Goal: Contribute content

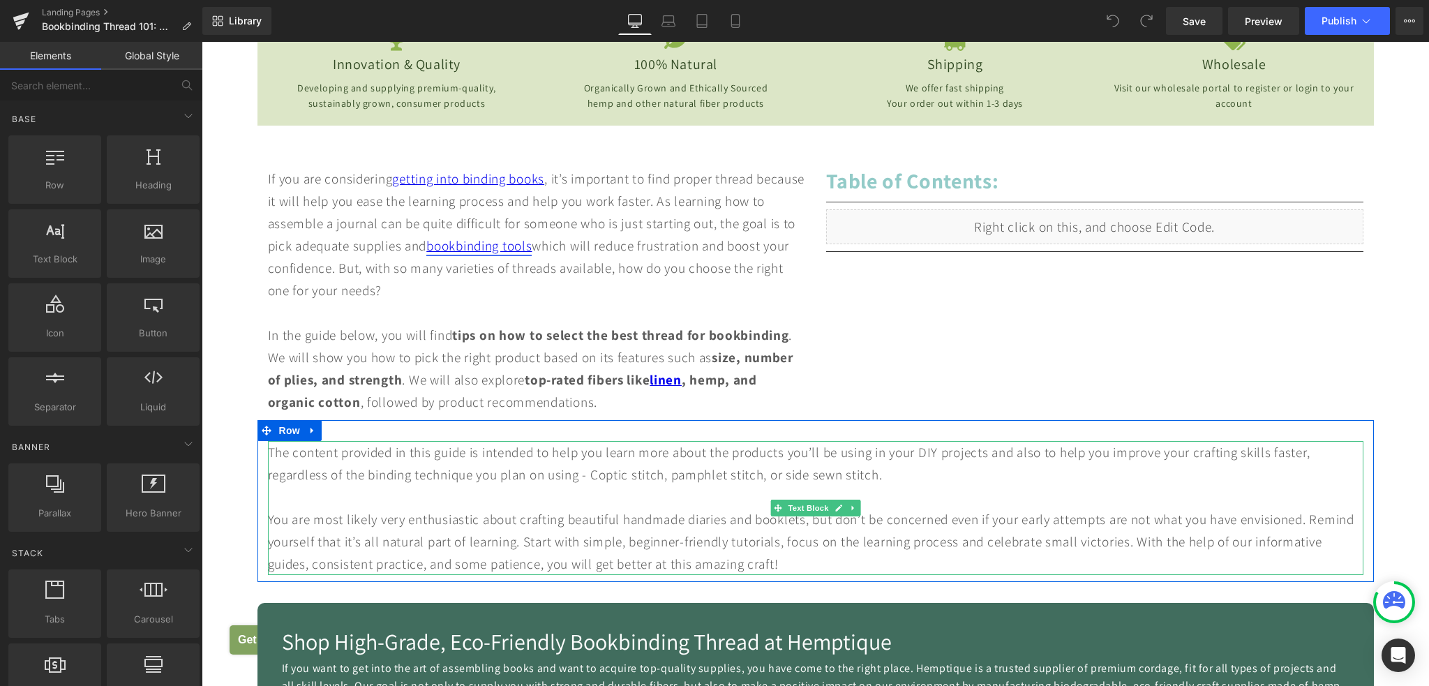
scroll to position [489, 0]
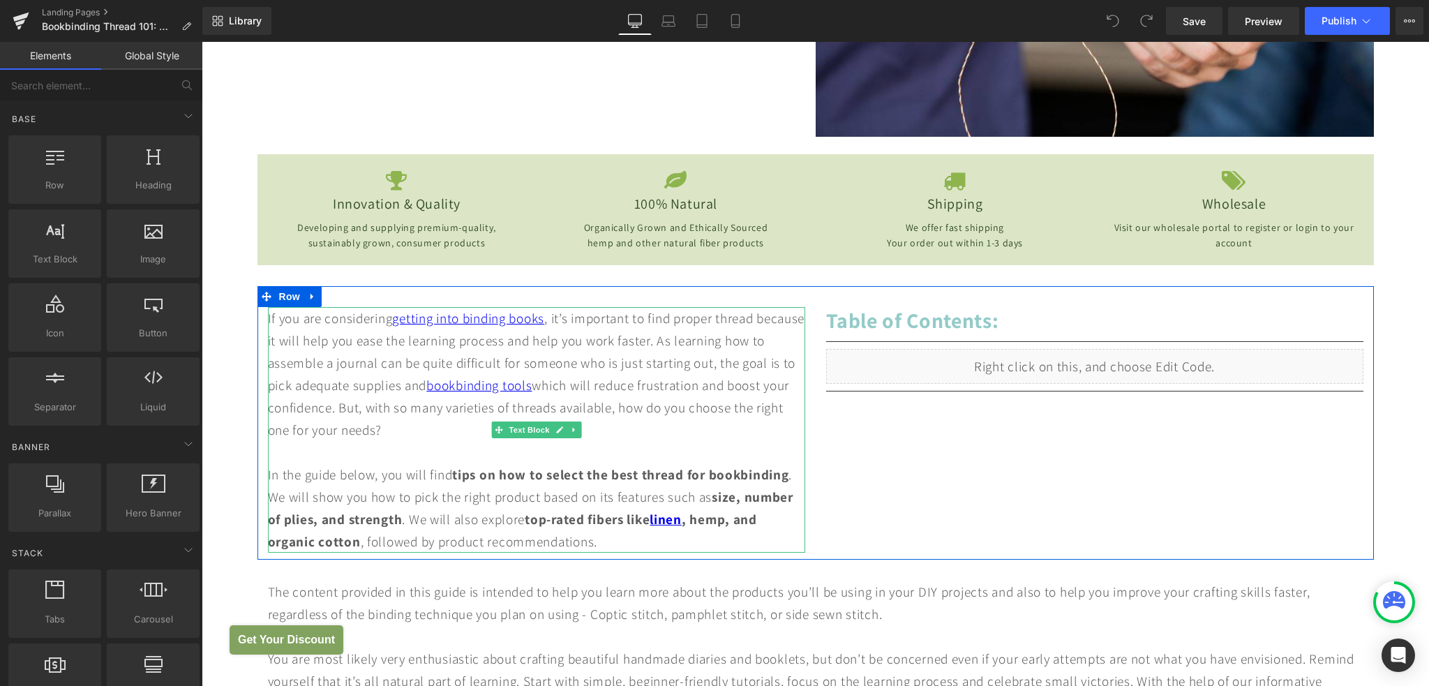
click at [405, 387] on div "If you are considering getting into binding books , it’s important to find prop…" at bounding box center [536, 374] width 537 height 134
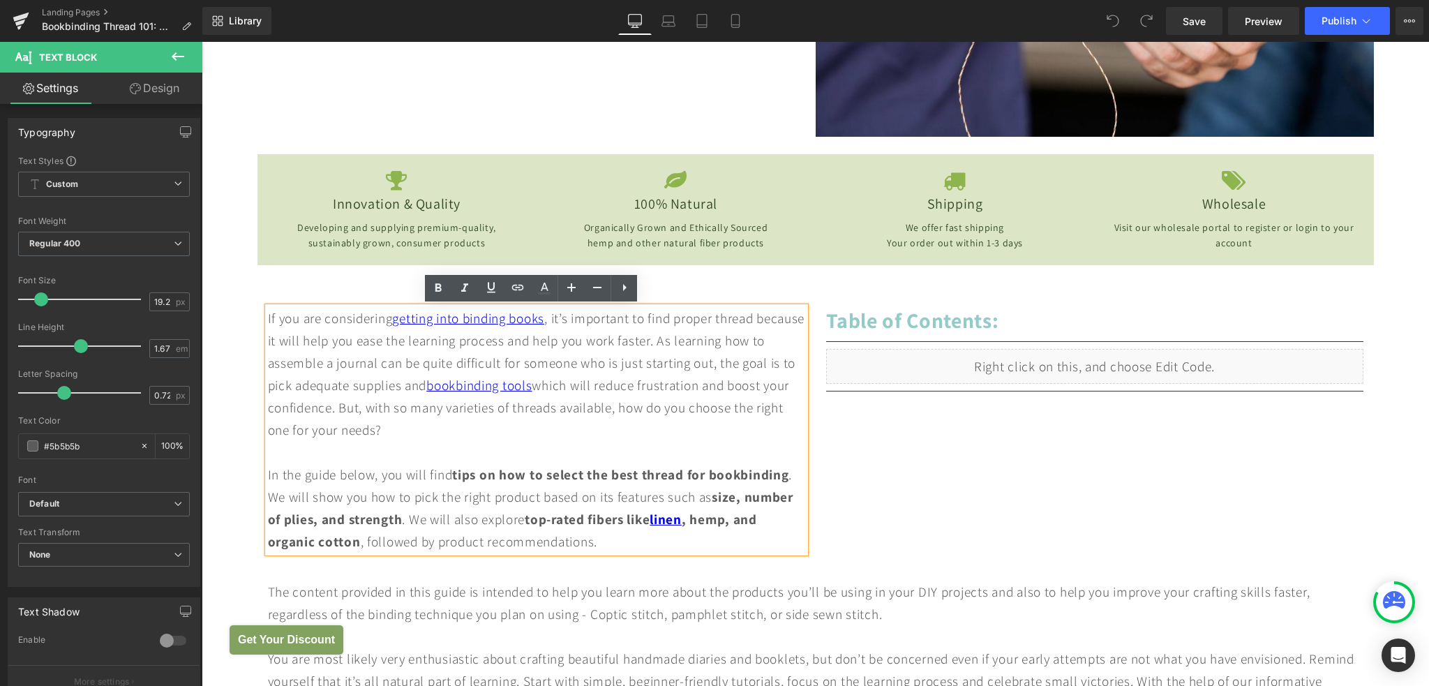
click at [408, 382] on div "If you are considering getting into binding books , it’s important to find prop…" at bounding box center [536, 374] width 537 height 134
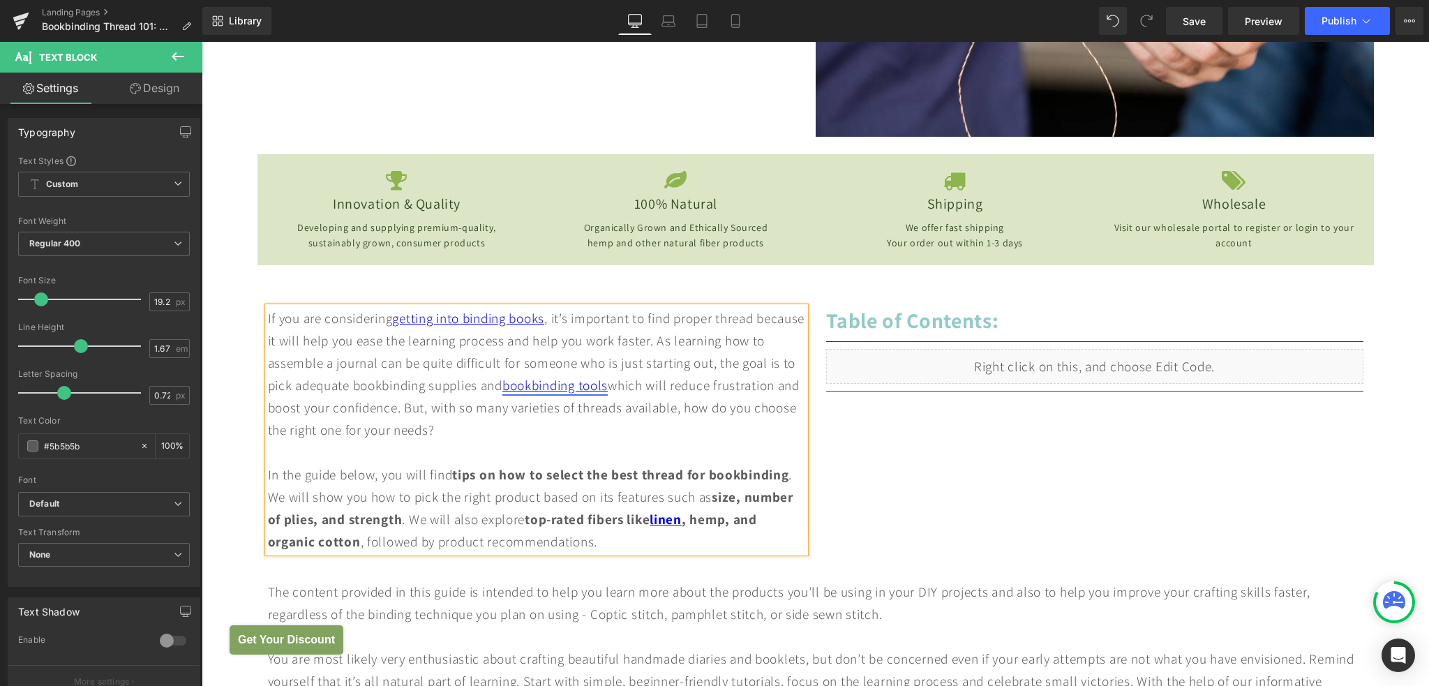
click at [608, 386] on link "bookbinding tools" at bounding box center [554, 385] width 105 height 18
click at [595, 454] on div at bounding box center [536, 452] width 537 height 22
click at [558, 388] on div "If you are considering getting into binding books , it’s important to find prop…" at bounding box center [536, 374] width 537 height 134
drag, startPoint x: 408, startPoint y: 383, endPoint x: 533, endPoint y: 387, distance: 125.0
click at [533, 387] on div "If you are considering getting into binding books , it’s important to find prop…" at bounding box center [536, 374] width 537 height 134
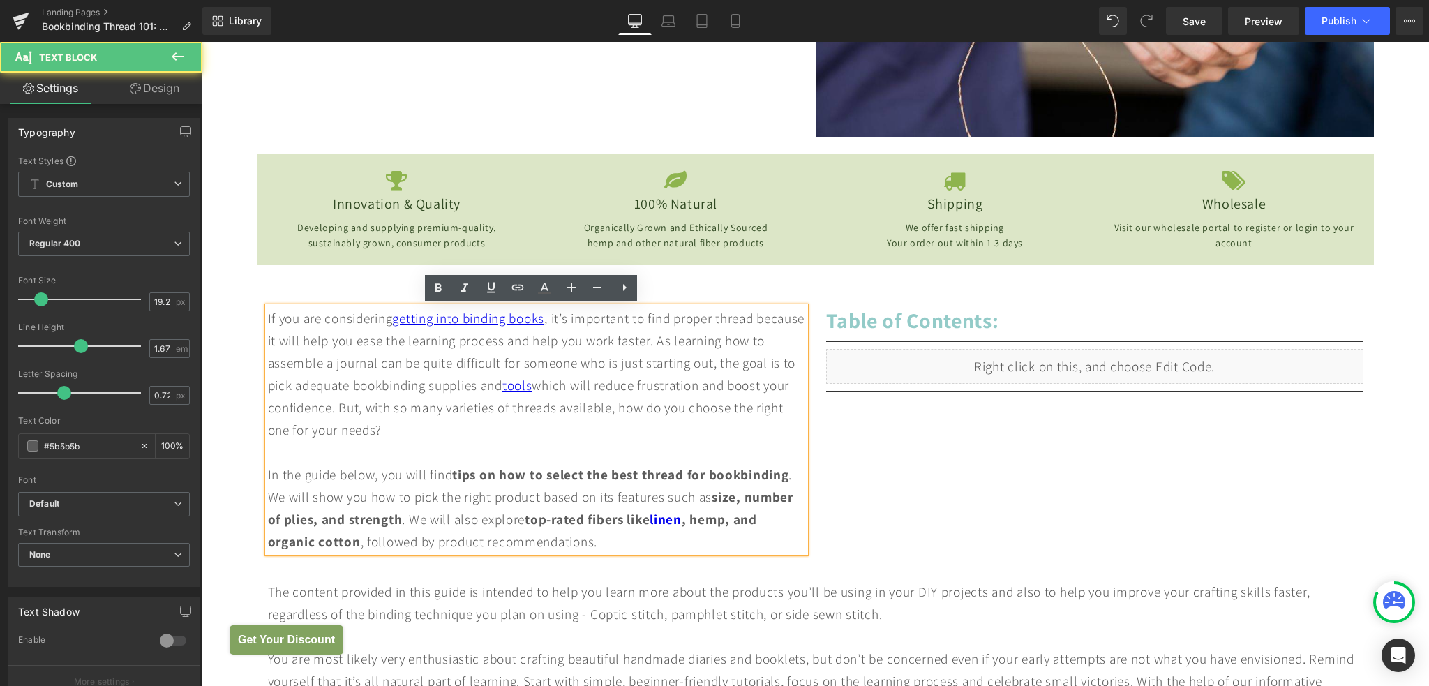
click at [752, 540] on div "If you are considering getting into binding books , it’s important to find prop…" at bounding box center [536, 430] width 537 height 246
click at [679, 519] on link "linen" at bounding box center [666, 519] width 32 height 18
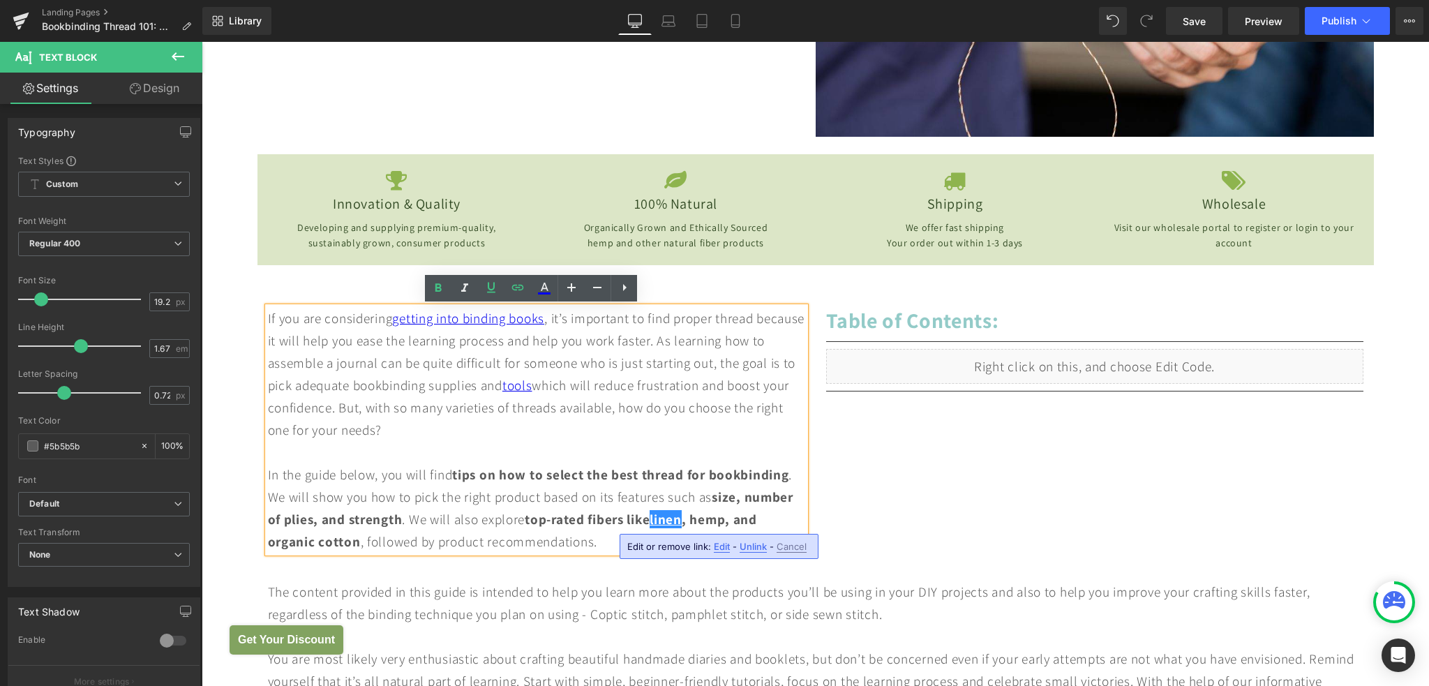
click at [750, 549] on span "Unlink" at bounding box center [753, 547] width 27 height 12
click at [731, 524] on strong "top-rated fibers like linen , hemp, and organic cotton" at bounding box center [512, 530] width 489 height 40
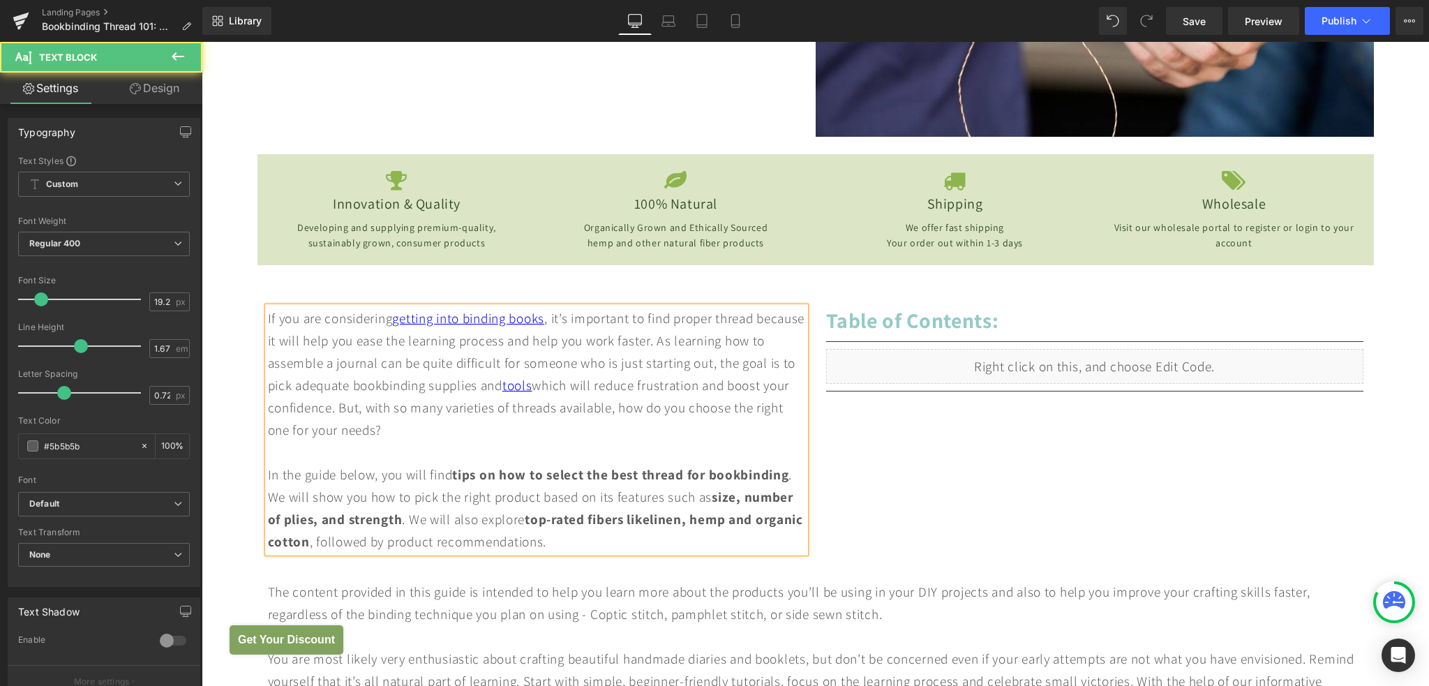
click at [484, 388] on div "If you are considering getting into binding books , it’s important to find prop…" at bounding box center [536, 374] width 537 height 134
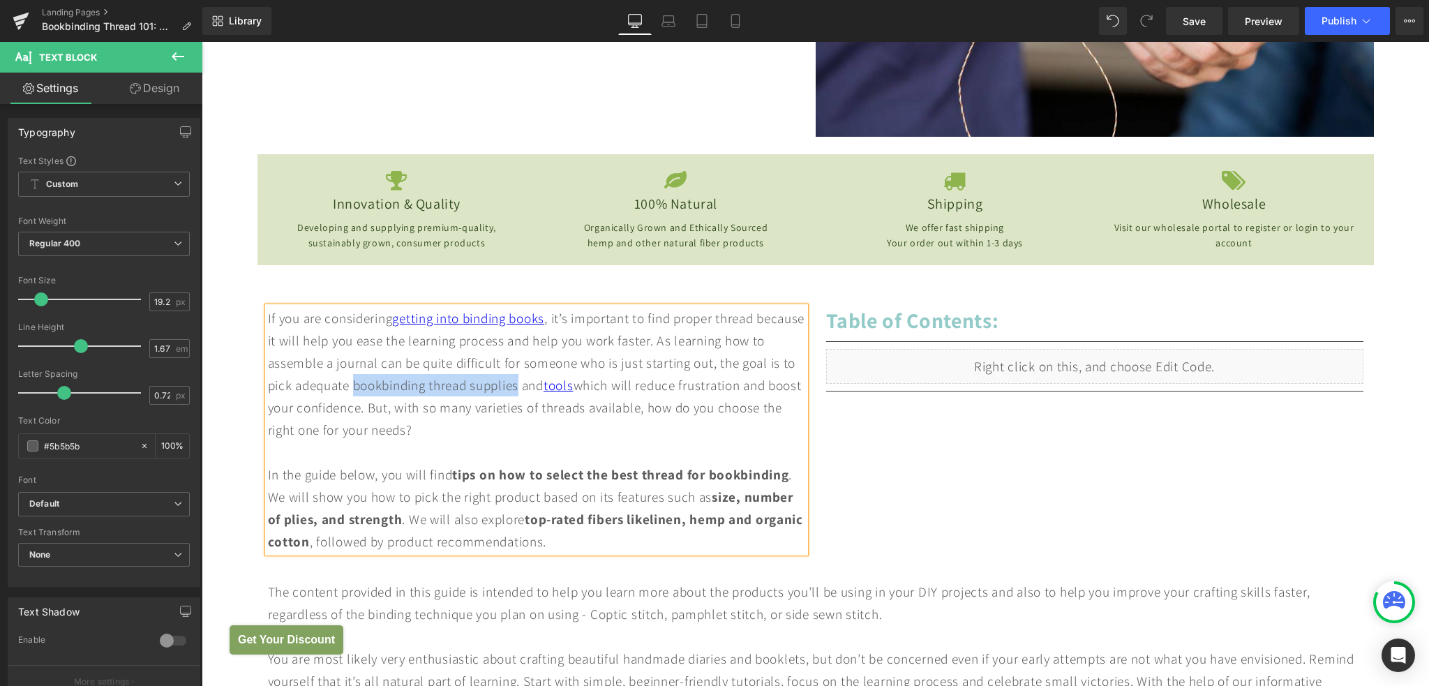
drag, startPoint x: 407, startPoint y: 385, endPoint x: 575, endPoint y: 386, distance: 168.2
click at [575, 386] on div "If you are considering getting into binding books , it’s important to find prop…" at bounding box center [536, 374] width 537 height 134
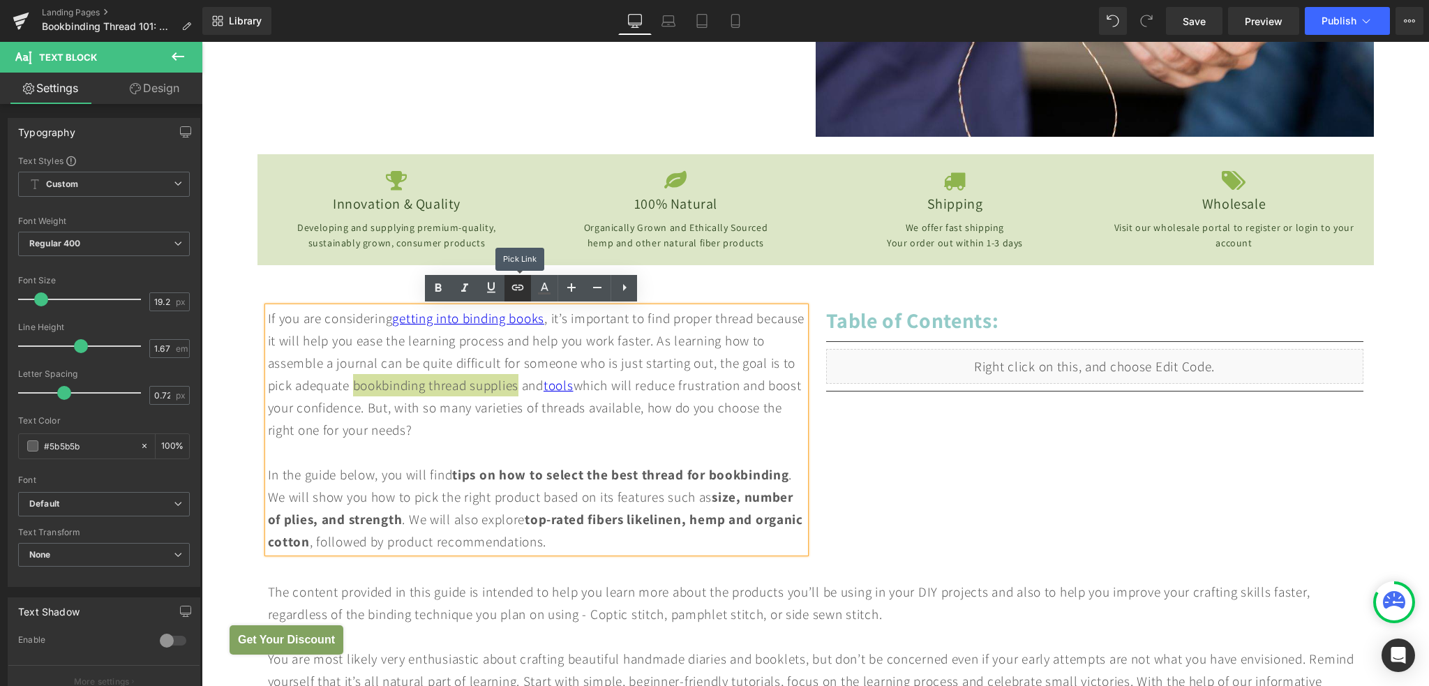
click at [519, 288] on icon at bounding box center [517, 287] width 17 height 17
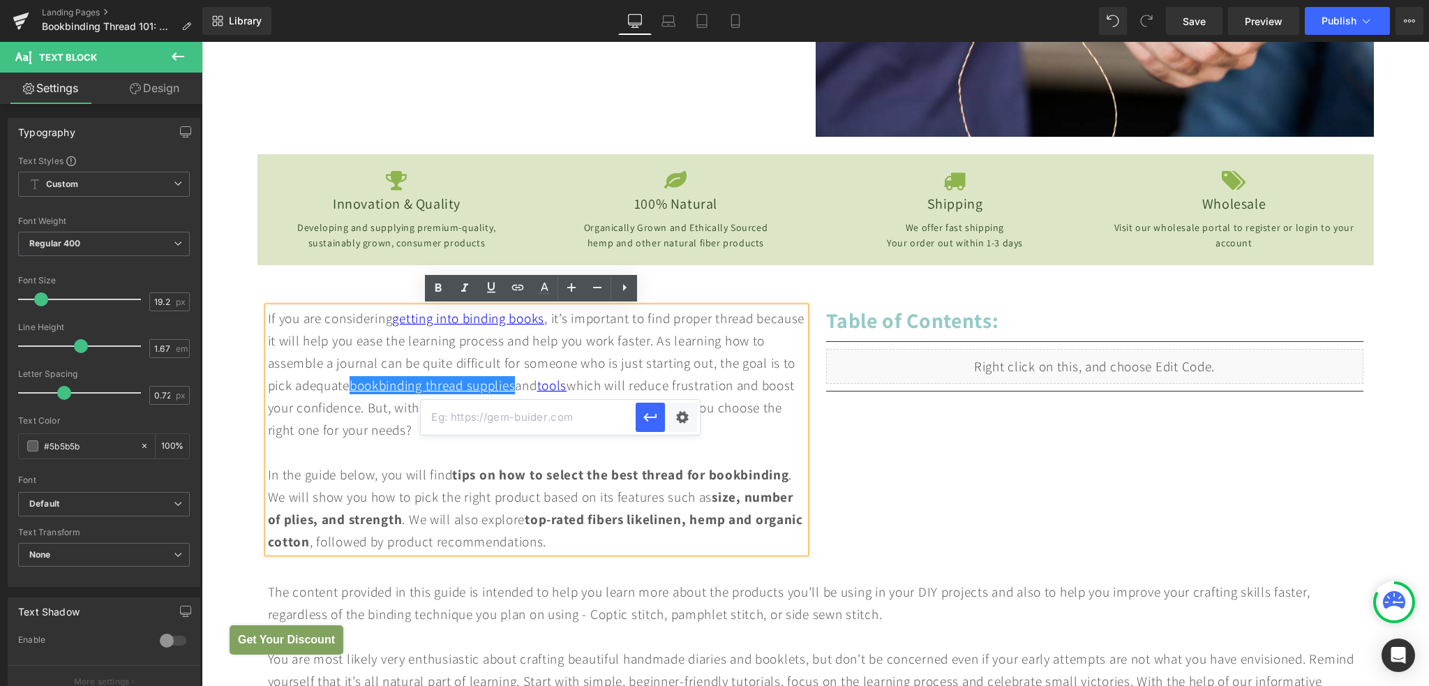
click at [502, 417] on input "text" at bounding box center [528, 417] width 215 height 35
paste input "[URL][DOMAIN_NAME]"
type input "[URL][DOMAIN_NAME]"
click at [648, 424] on icon "button" at bounding box center [650, 417] width 17 height 17
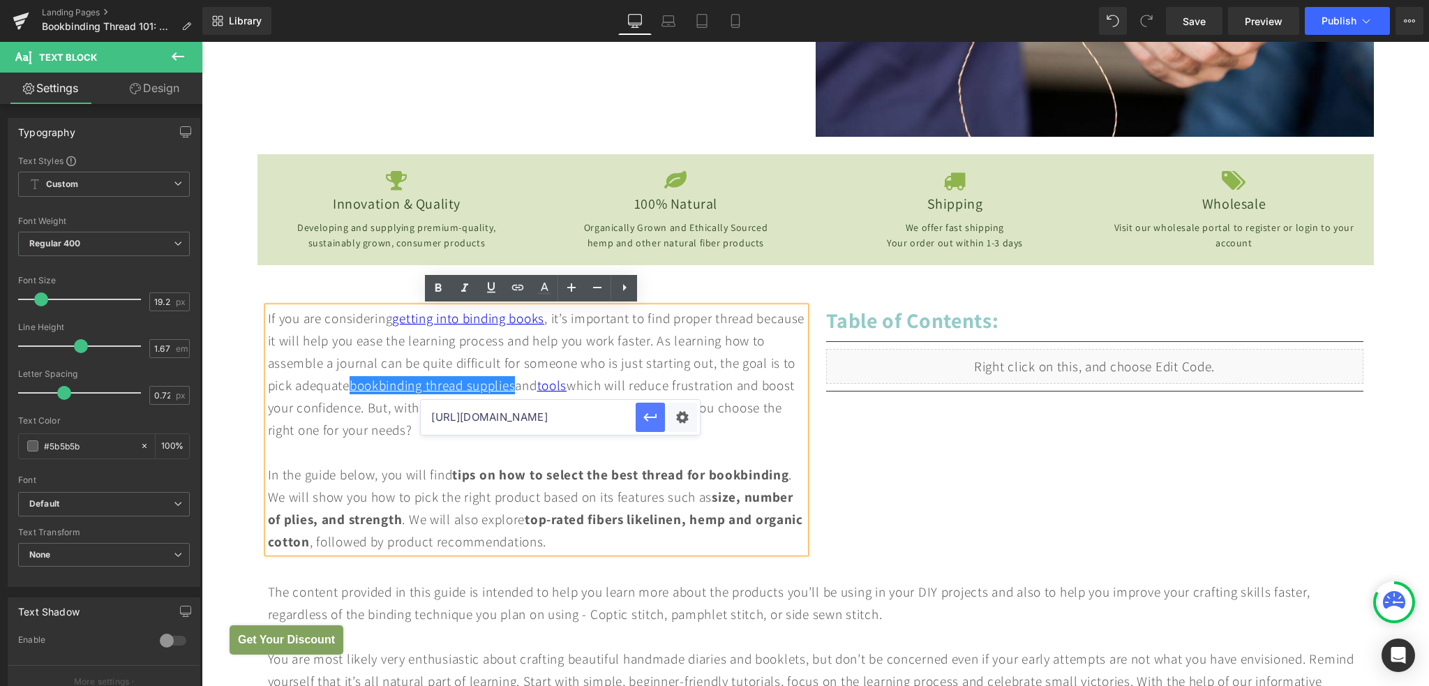
scroll to position [0, 0]
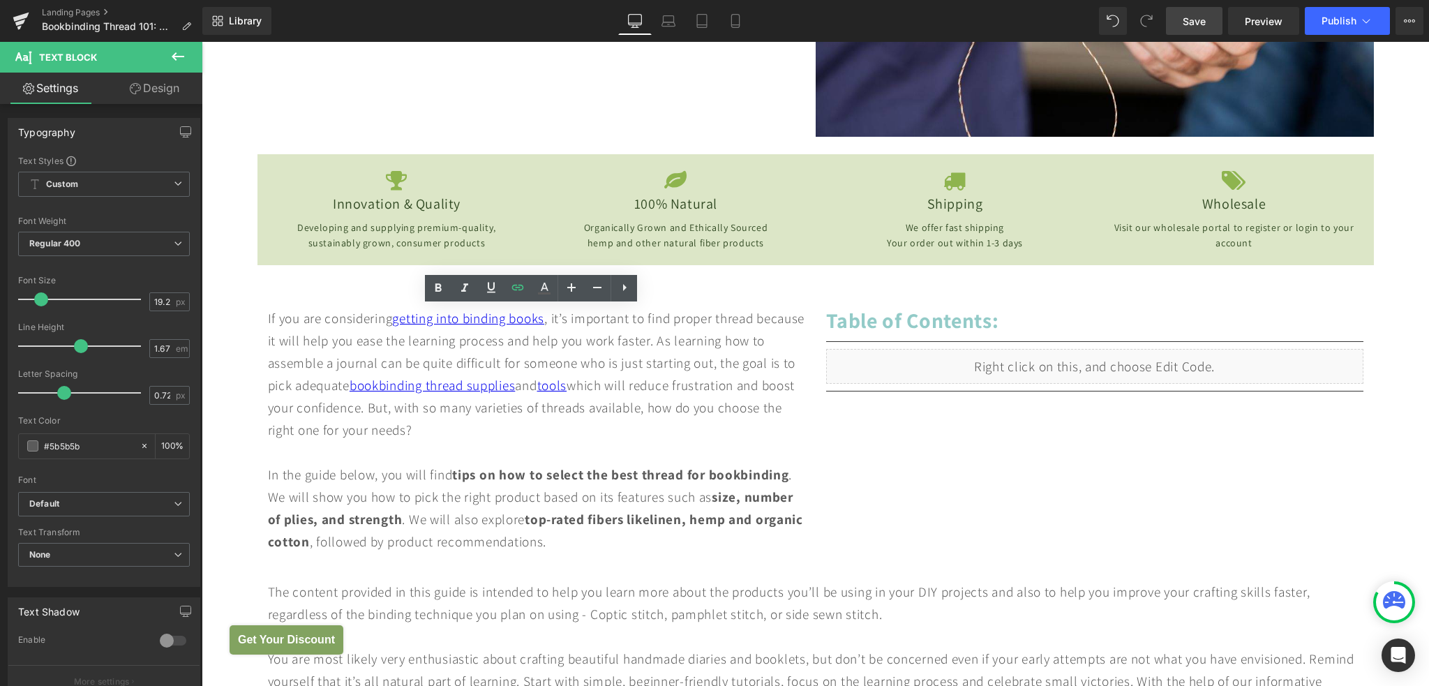
click at [1187, 18] on span "Save" at bounding box center [1194, 21] width 23 height 15
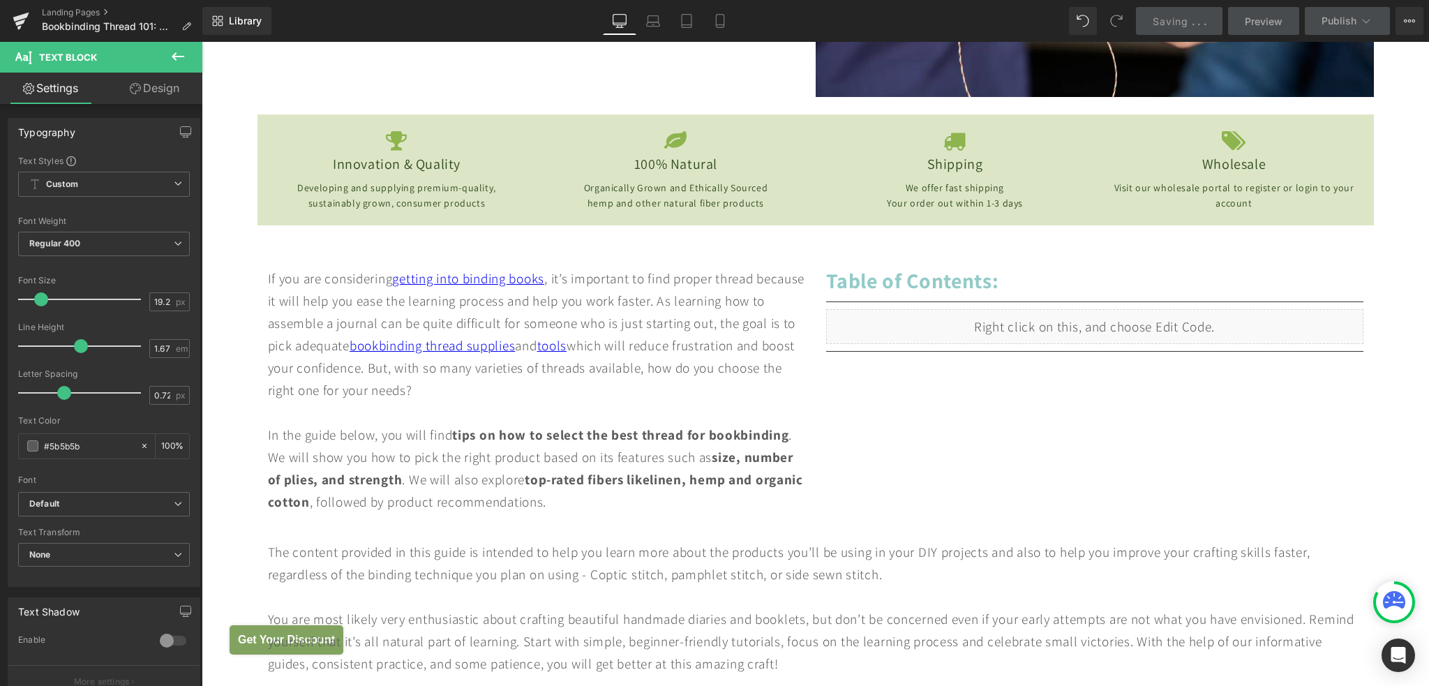
scroll to position [628, 0]
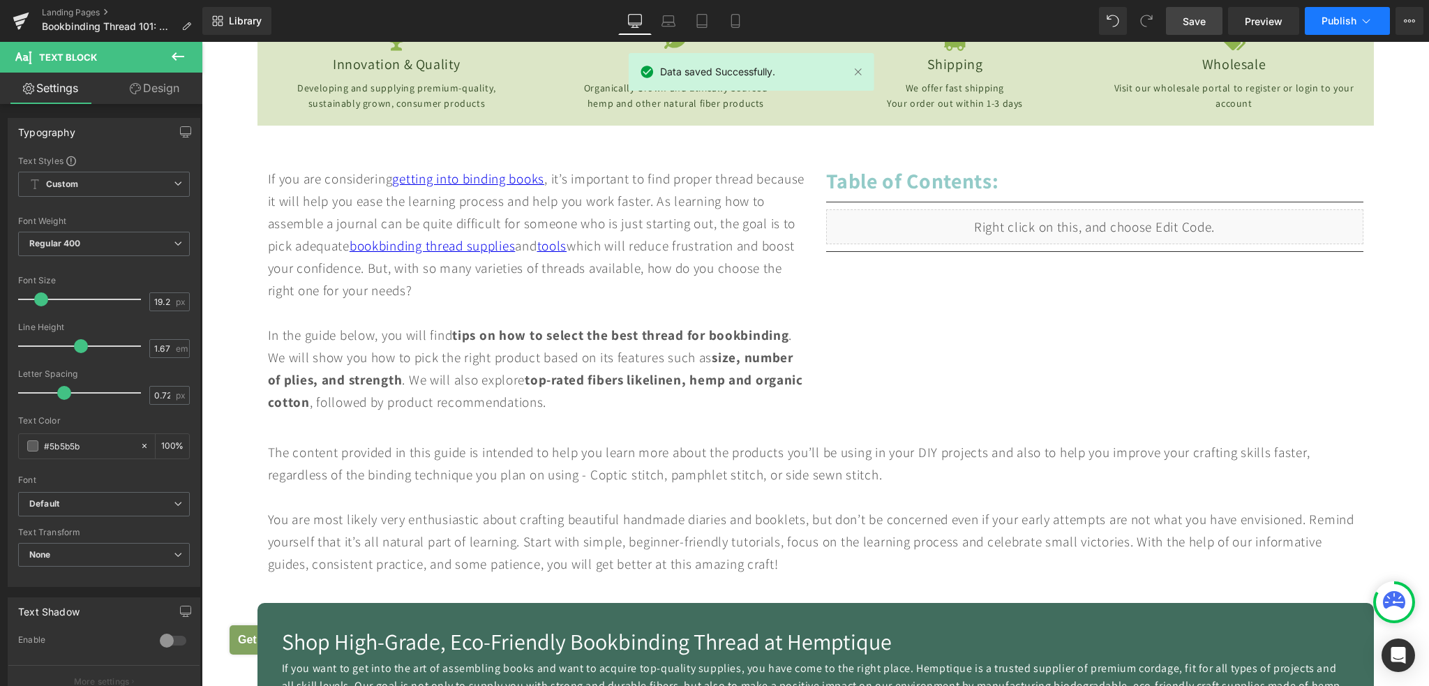
click at [1328, 26] on span "Publish" at bounding box center [1339, 20] width 35 height 11
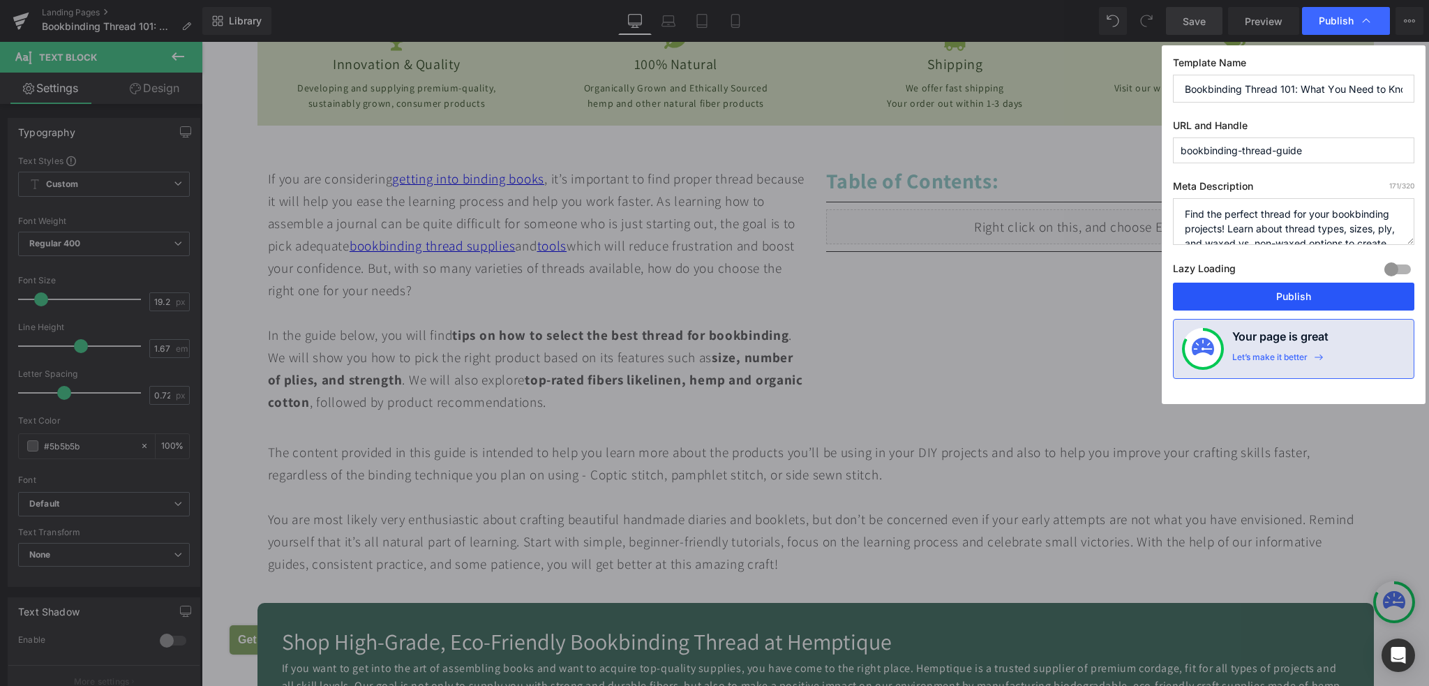
click at [1274, 301] on button "Publish" at bounding box center [1293, 297] width 241 height 28
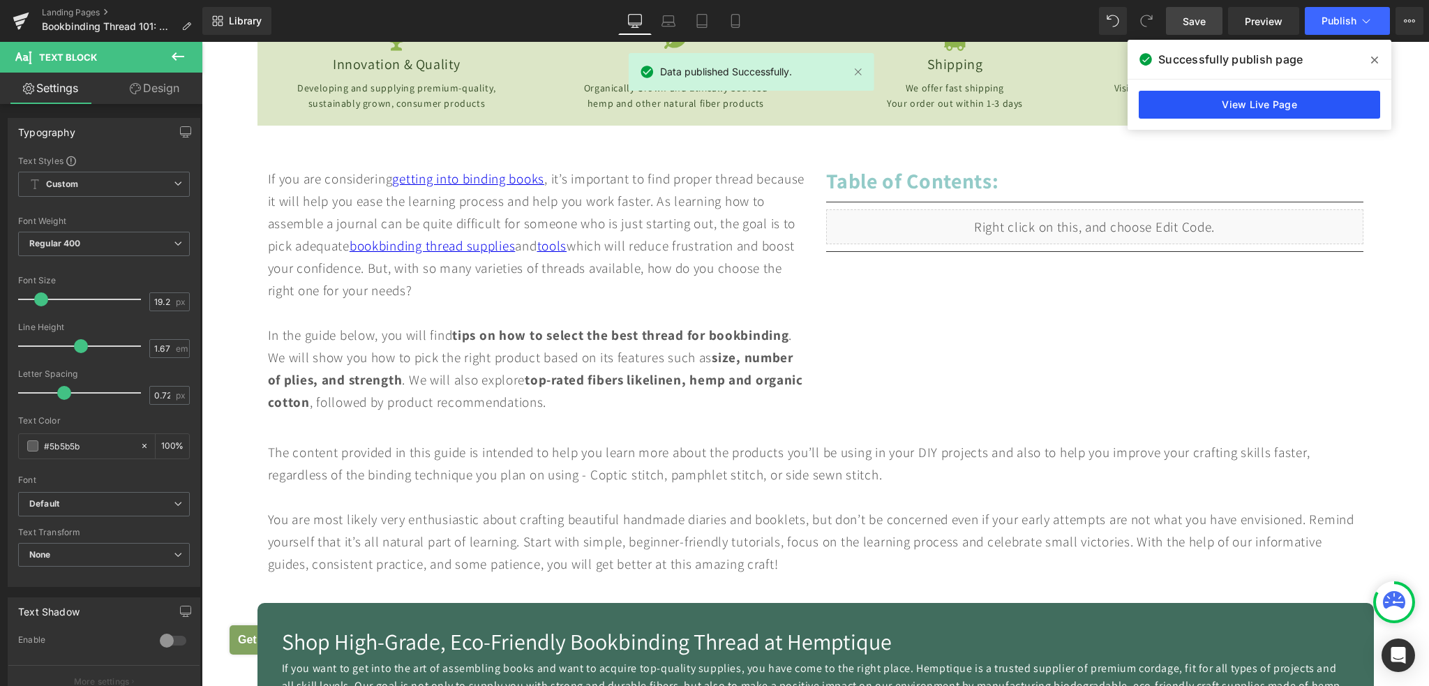
click at [1302, 105] on link "View Live Page" at bounding box center [1259, 105] width 241 height 28
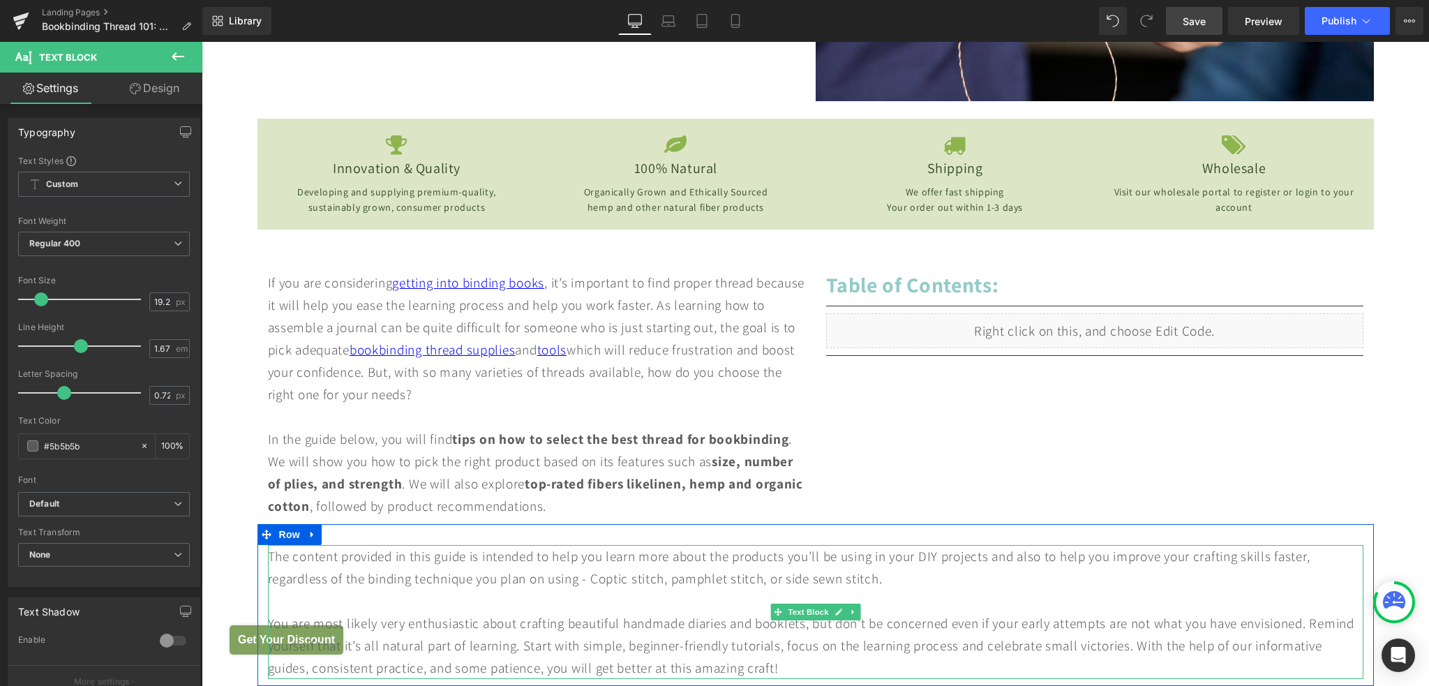
scroll to position [489, 0]
